Goal: Task Accomplishment & Management: Use online tool/utility

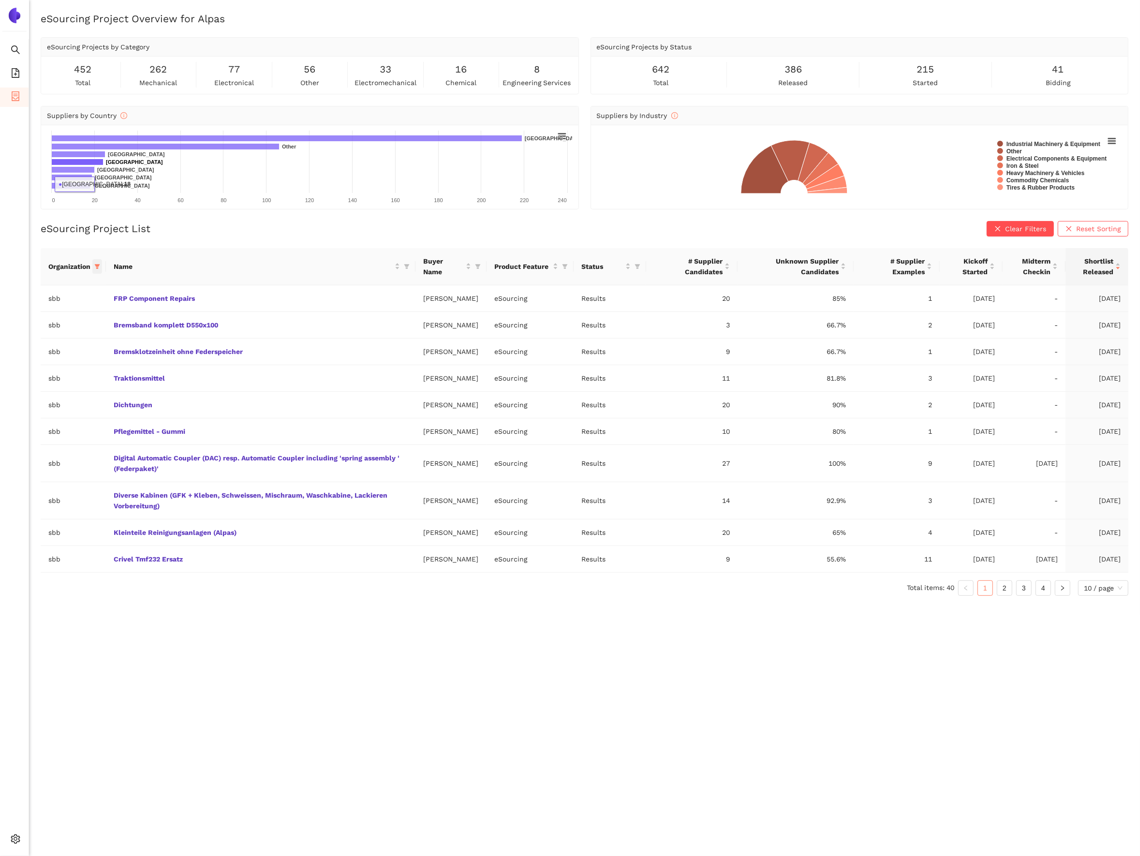
click at [100, 266] on span at bounding box center [97, 266] width 10 height 15
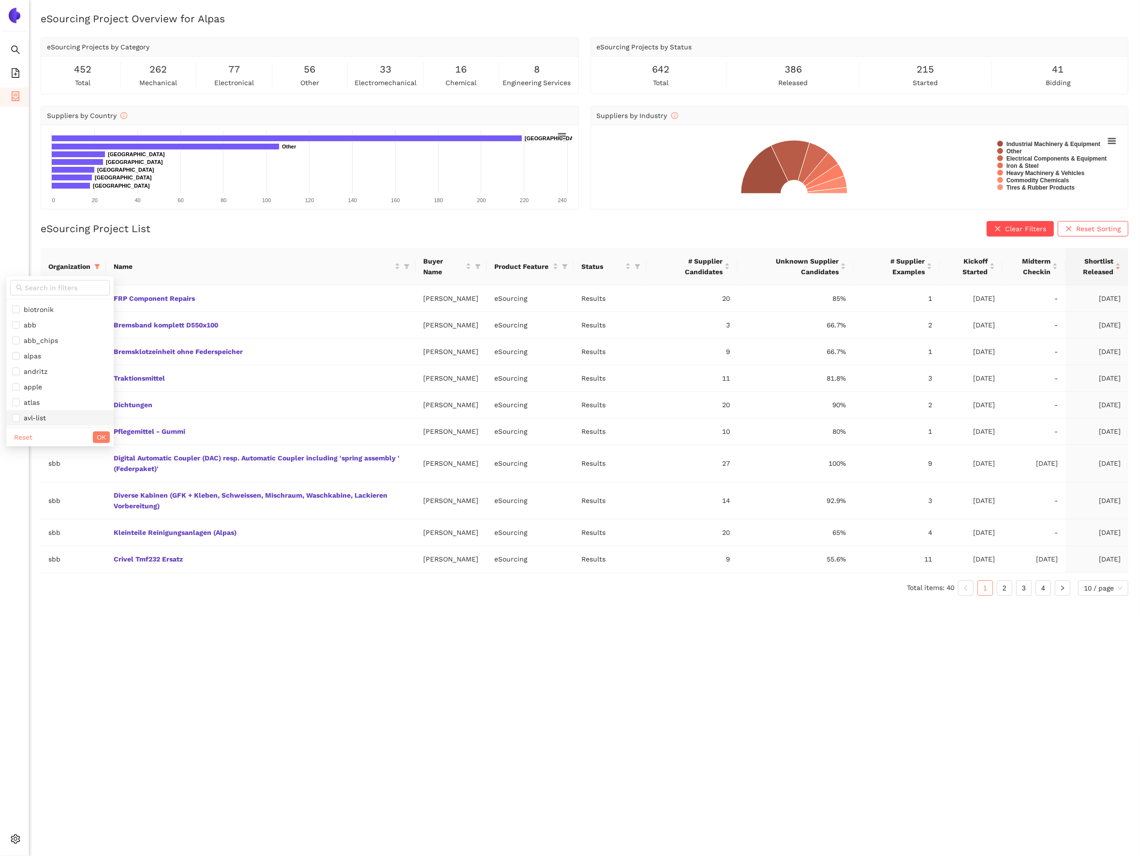
click at [45, 422] on span "avl-list" at bounding box center [33, 418] width 26 height 8
click at [29, 435] on span "Reset" at bounding box center [23, 437] width 18 height 11
checkbox input "false"
click at [31, 422] on span "avl-list" at bounding box center [33, 418] width 26 height 8
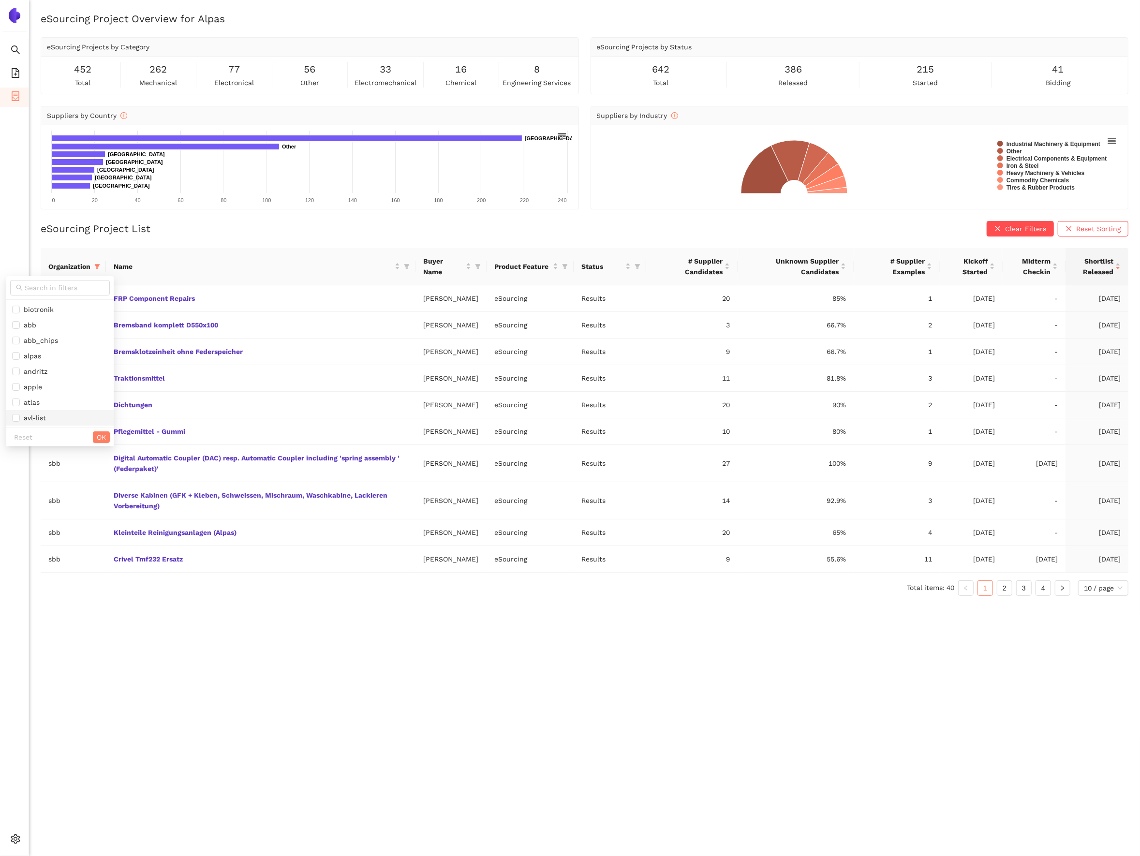
checkbox input "true"
click at [105, 444] on tr "sbb Pflegemittel - Gummi [PERSON_NAME] eSourcing Results 10 80% 1 [DATE] - [DAT…" at bounding box center [585, 431] width 1088 height 27
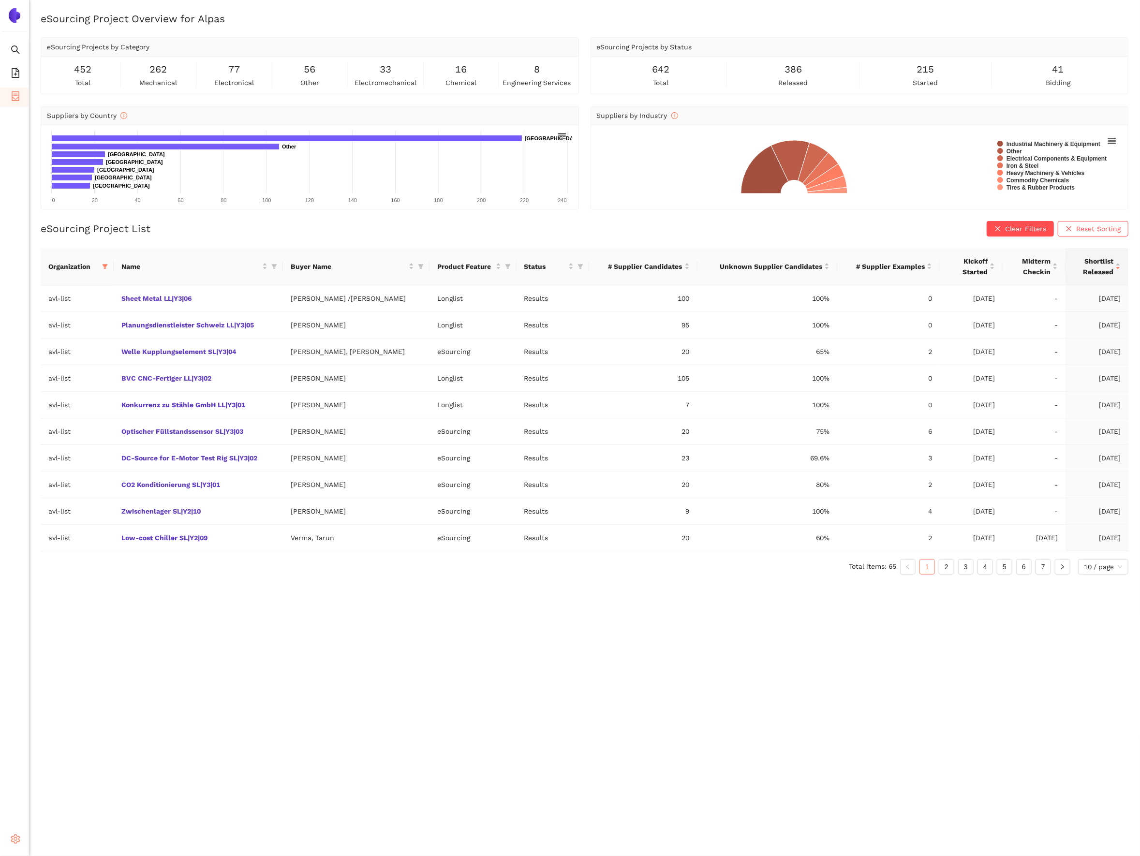
click at [22, 834] on div "Settings" at bounding box center [14, 840] width 29 height 19
click at [73, 770] on div "eSourcing Project Overview for Alpas eSourcing Projects by Category 452 total 2…" at bounding box center [584, 440] width 1111 height 856
click at [17, 834] on icon "setting" at bounding box center [16, 839] width 10 height 10
click at [63, 771] on div "eSourcing Project Overview for Alpas eSourcing Projects by Category 452 total 2…" at bounding box center [584, 440] width 1111 height 856
click at [19, 841] on icon at bounding box center [18, 841] width 5 height 0
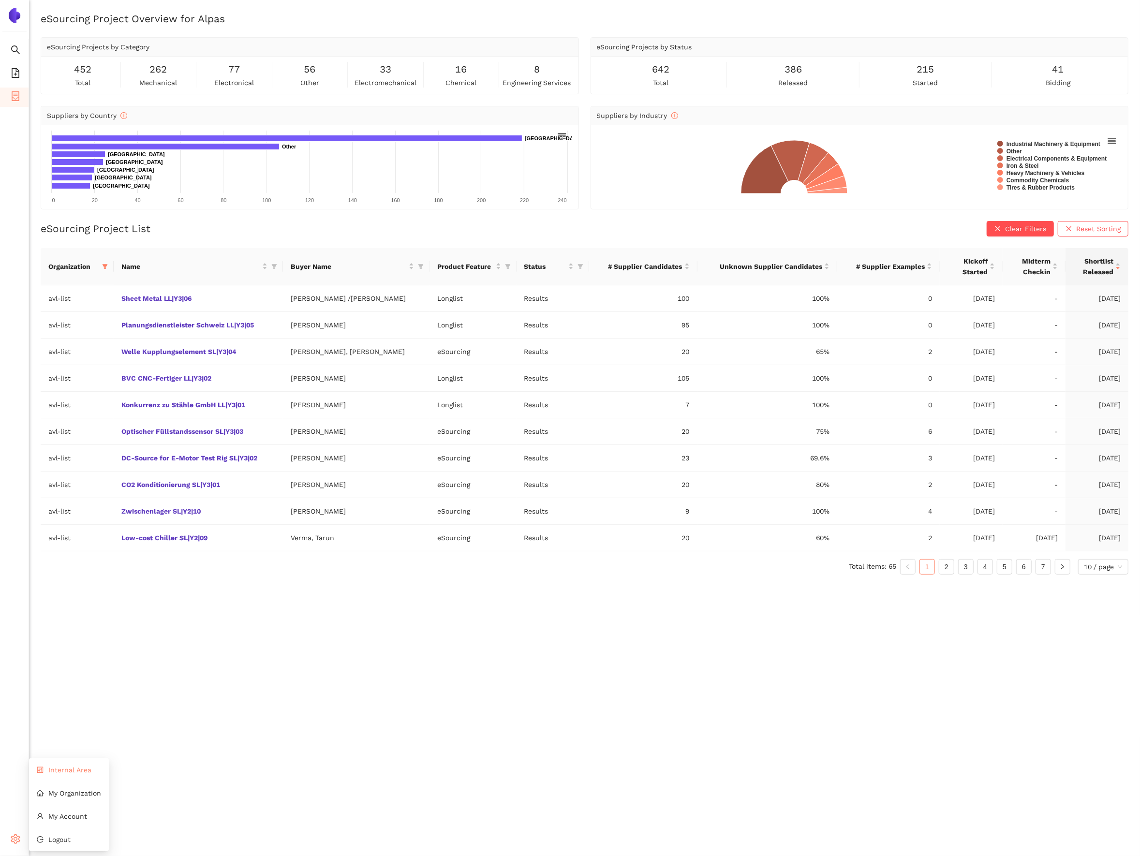
click at [66, 769] on span "Internal Area" at bounding box center [69, 770] width 43 height 8
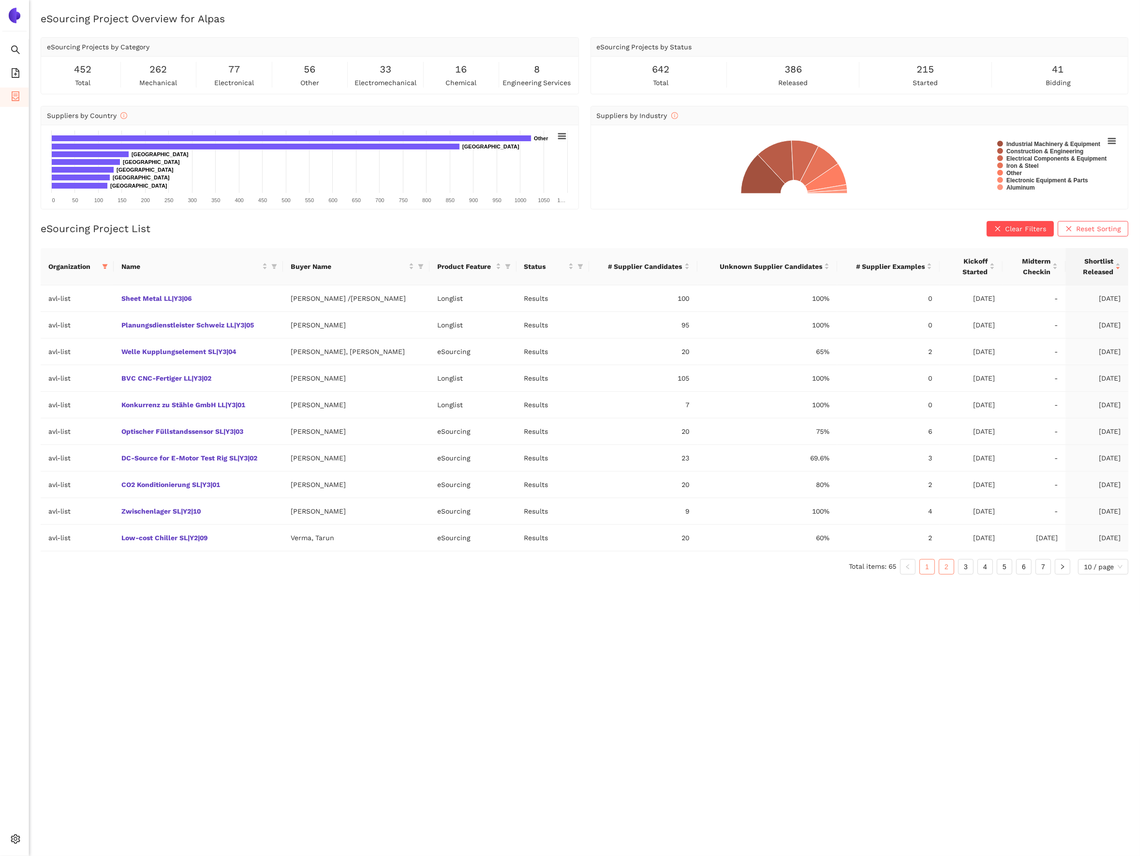
click at [952, 571] on li "2" at bounding box center [946, 566] width 15 height 15
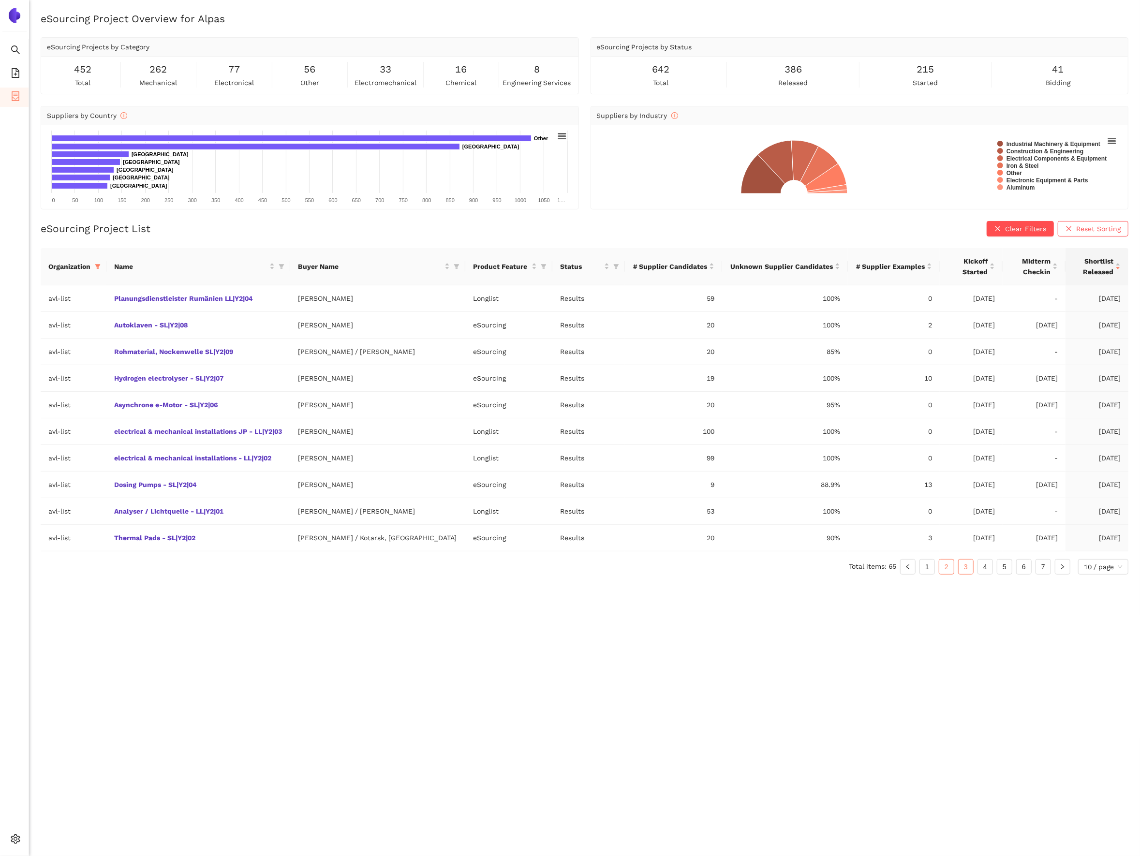
click at [959, 574] on link "3" at bounding box center [966, 567] width 15 height 15
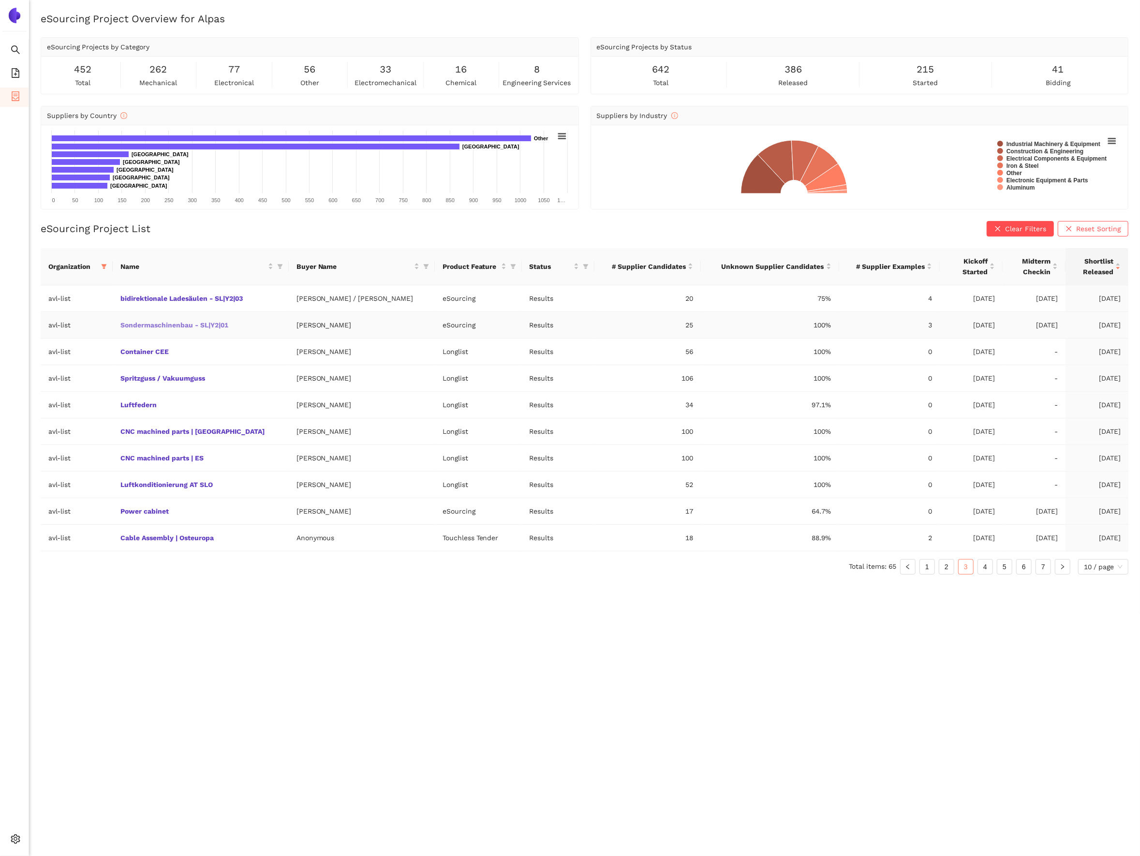
click at [0, 0] on link "Sondermaschinenbau - SL|Y2|01" at bounding box center [0, 0] width 0 height 0
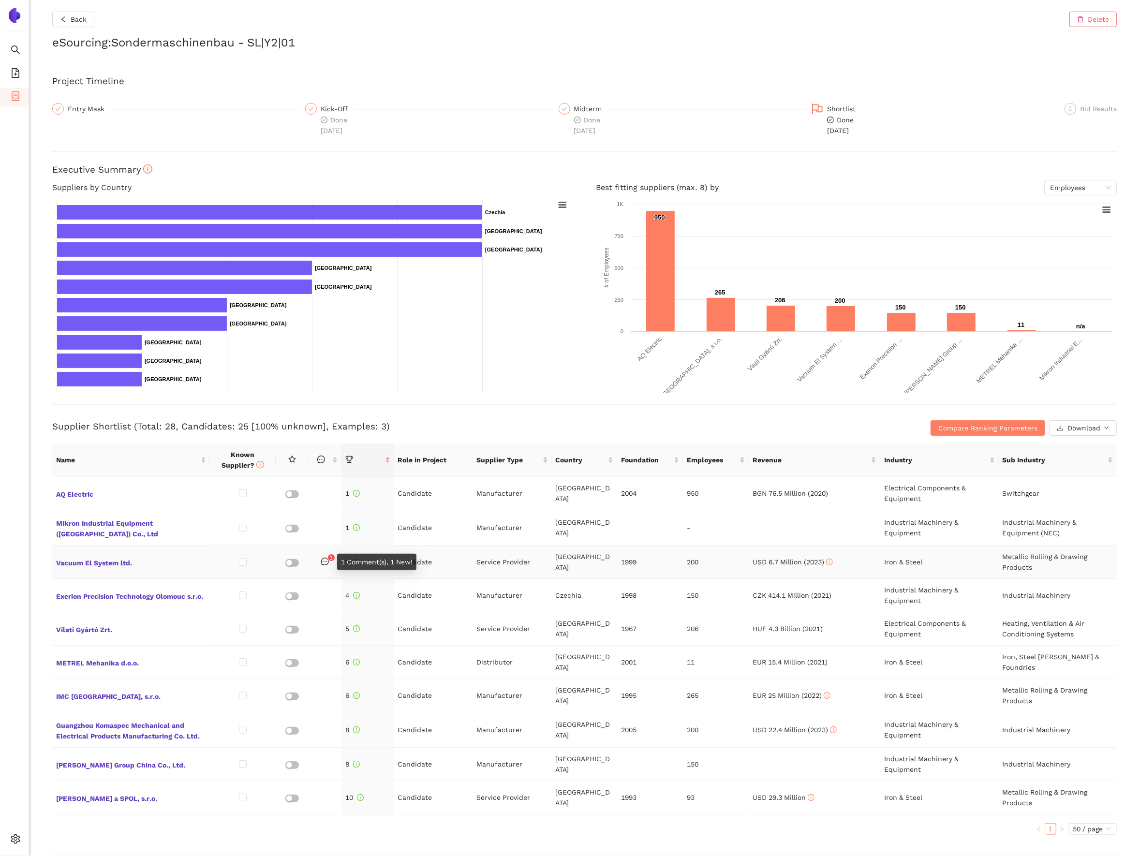
click at [328, 564] on icon "message" at bounding box center [325, 562] width 8 height 8
click at [330, 560] on div "1 Comment(s), 1 New!" at bounding box center [373, 562] width 86 height 16
click at [125, 563] on span "Vacuum El System ltd." at bounding box center [131, 562] width 150 height 13
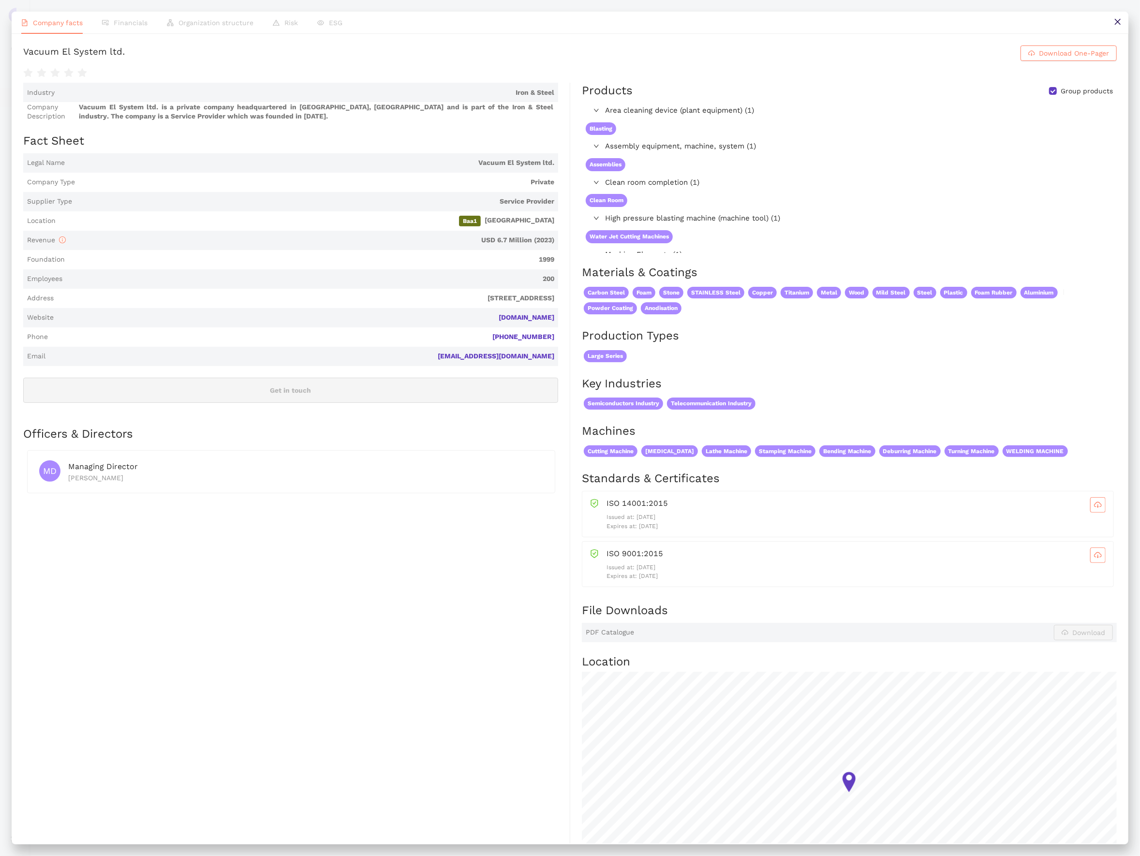
click at [1117, 19] on icon "close" at bounding box center [1118, 22] width 8 height 8
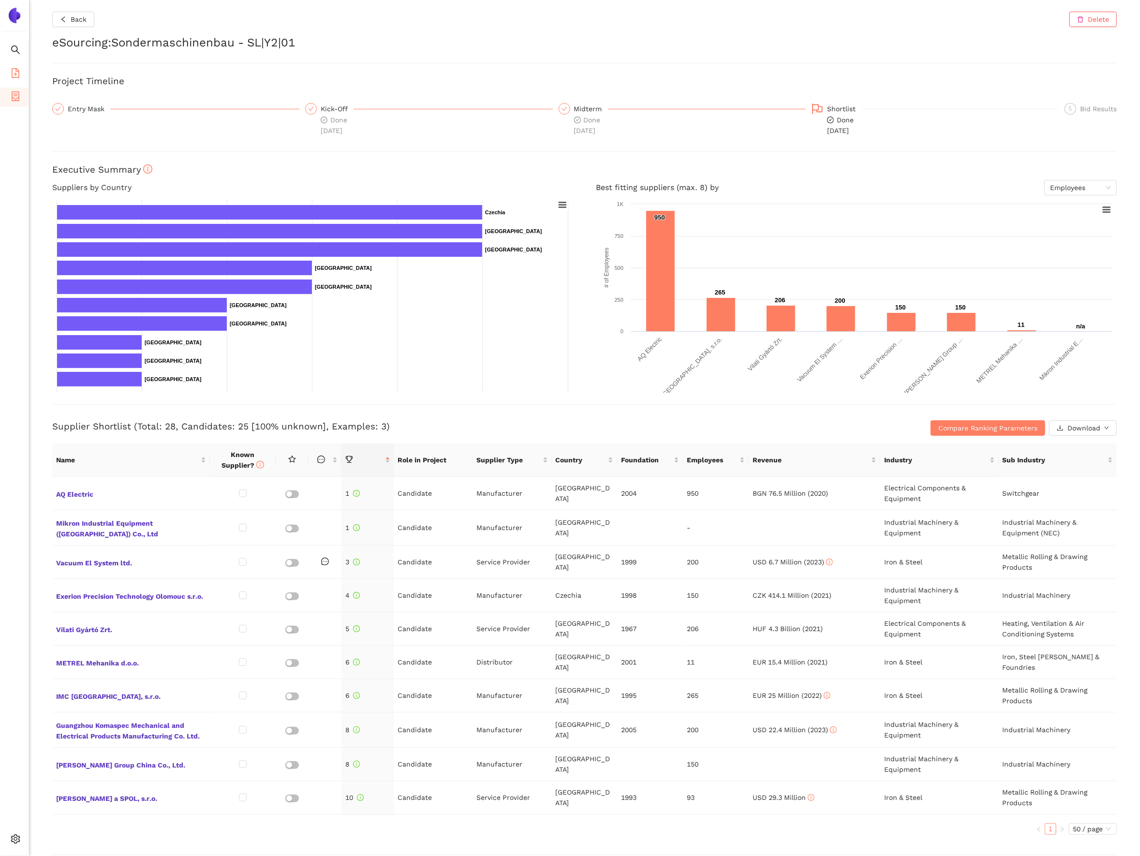
click at [17, 75] on icon "file-add" at bounding box center [16, 73] width 10 height 10
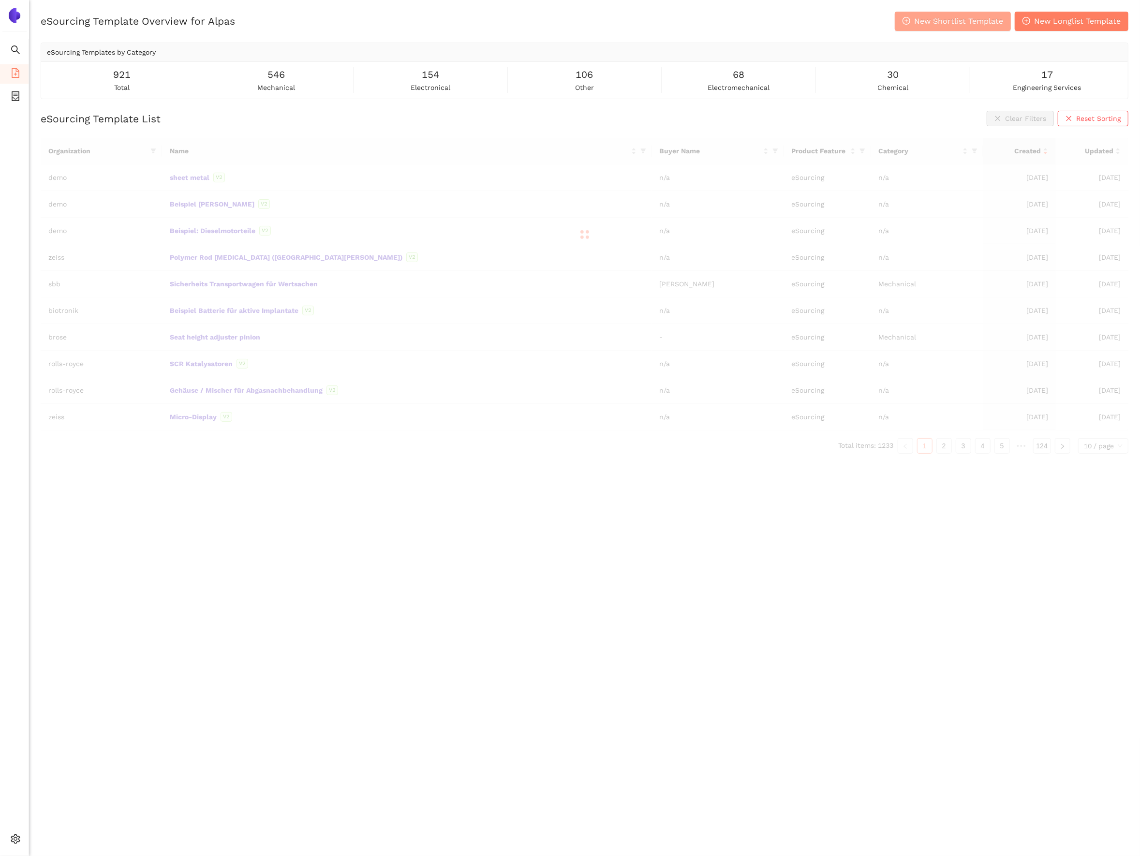
click at [955, 21] on span "New Shortlist Template" at bounding box center [958, 21] width 89 height 12
